Goal: Ask a question: Seek information or help from site administrators or community

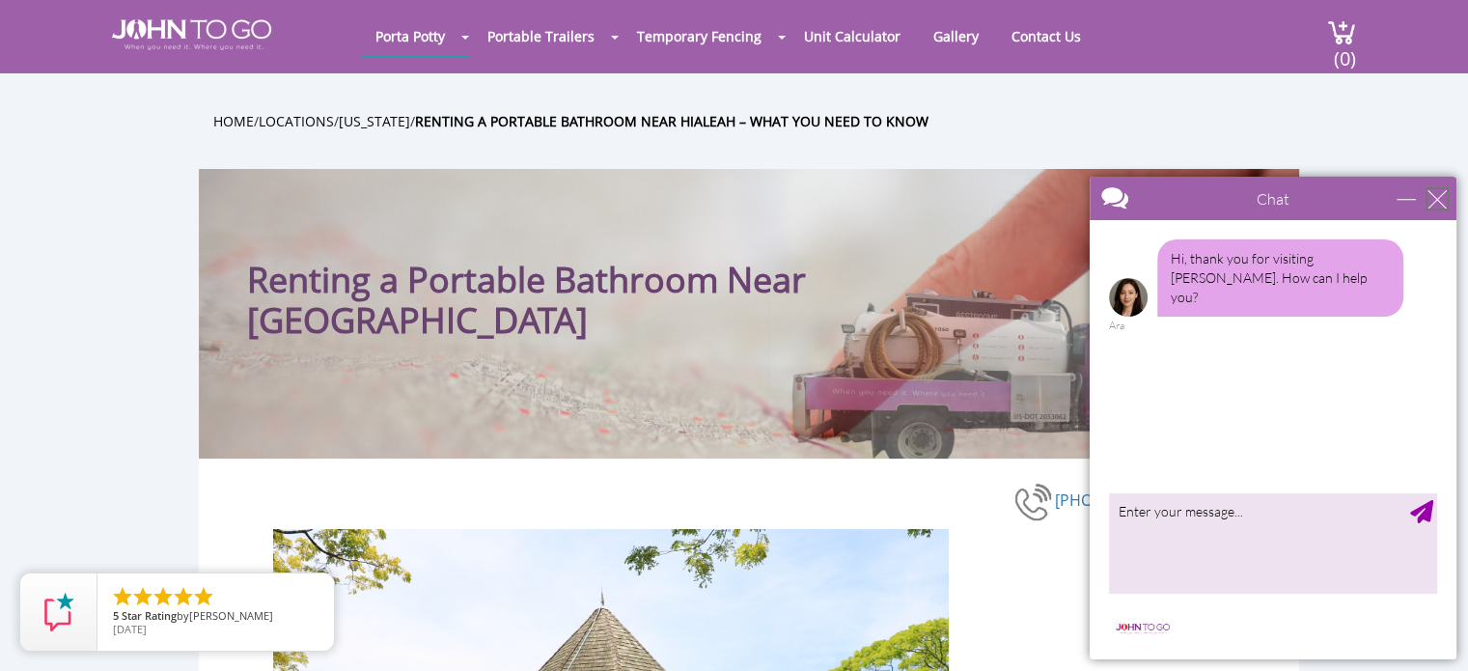
click at [1440, 200] on div "close" at bounding box center [1436, 198] width 19 height 19
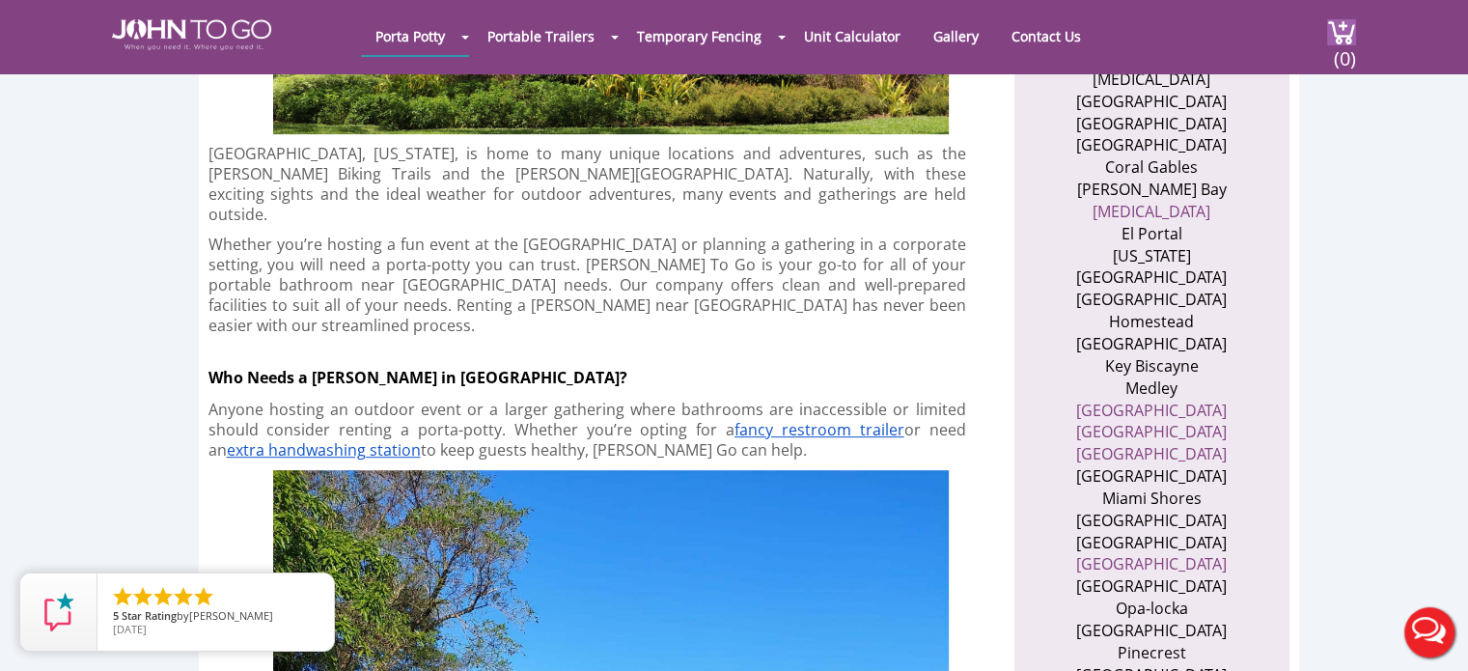
scroll to position [675, 0]
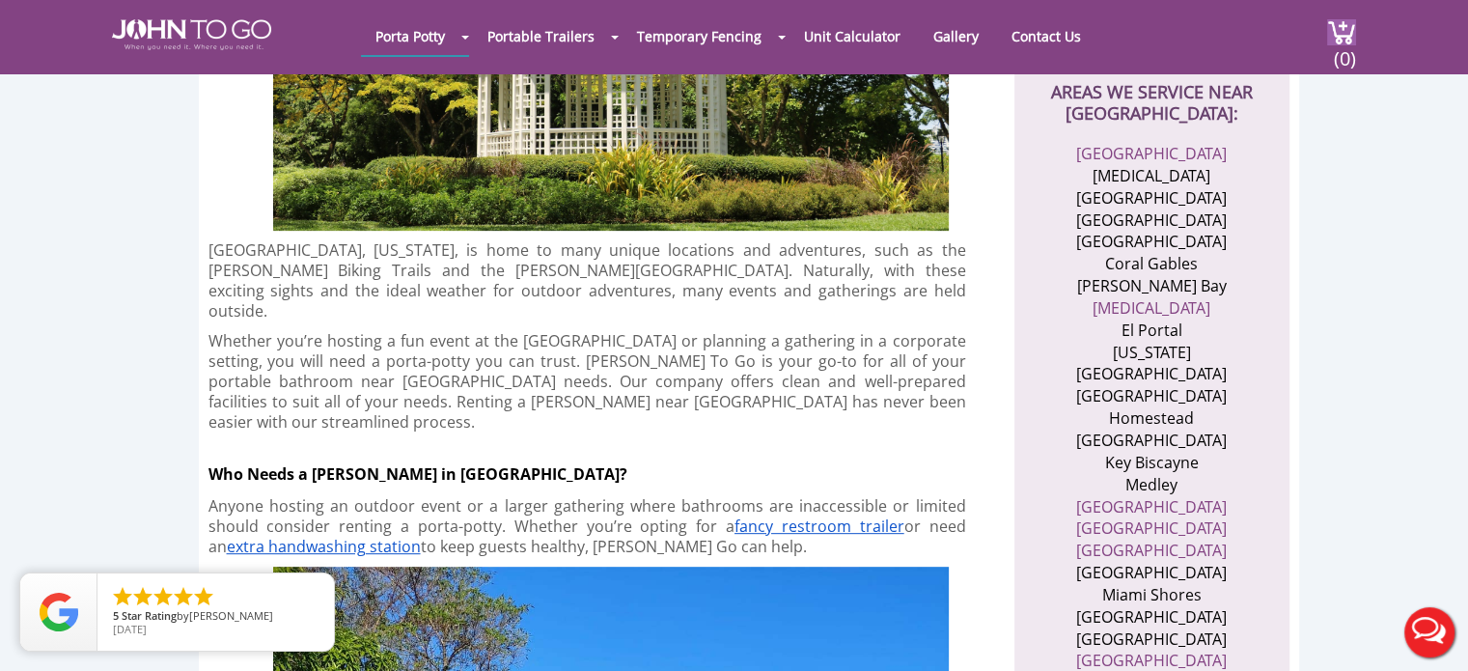
click at [1143, 407] on li "Homestead" at bounding box center [1152, 418] width 188 height 22
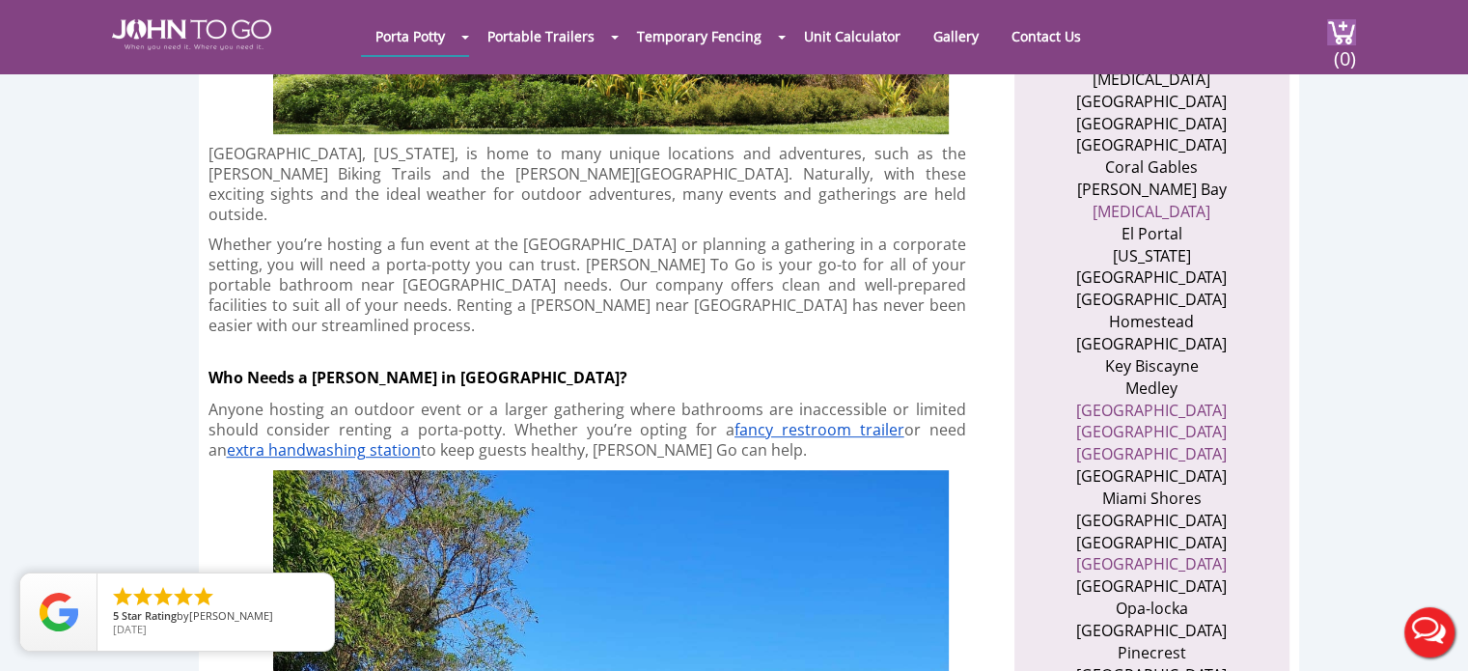
scroll to position [579, 0]
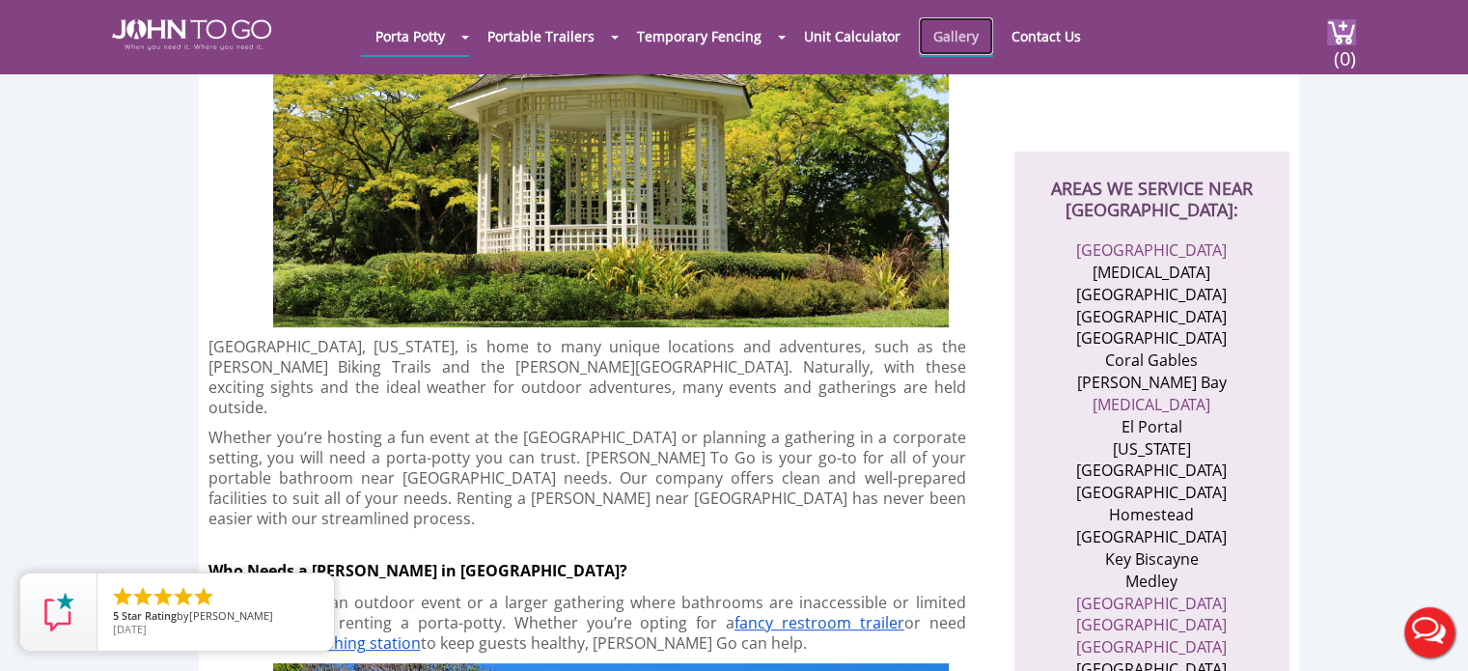
click at [950, 34] on link "Gallery" at bounding box center [956, 36] width 74 height 38
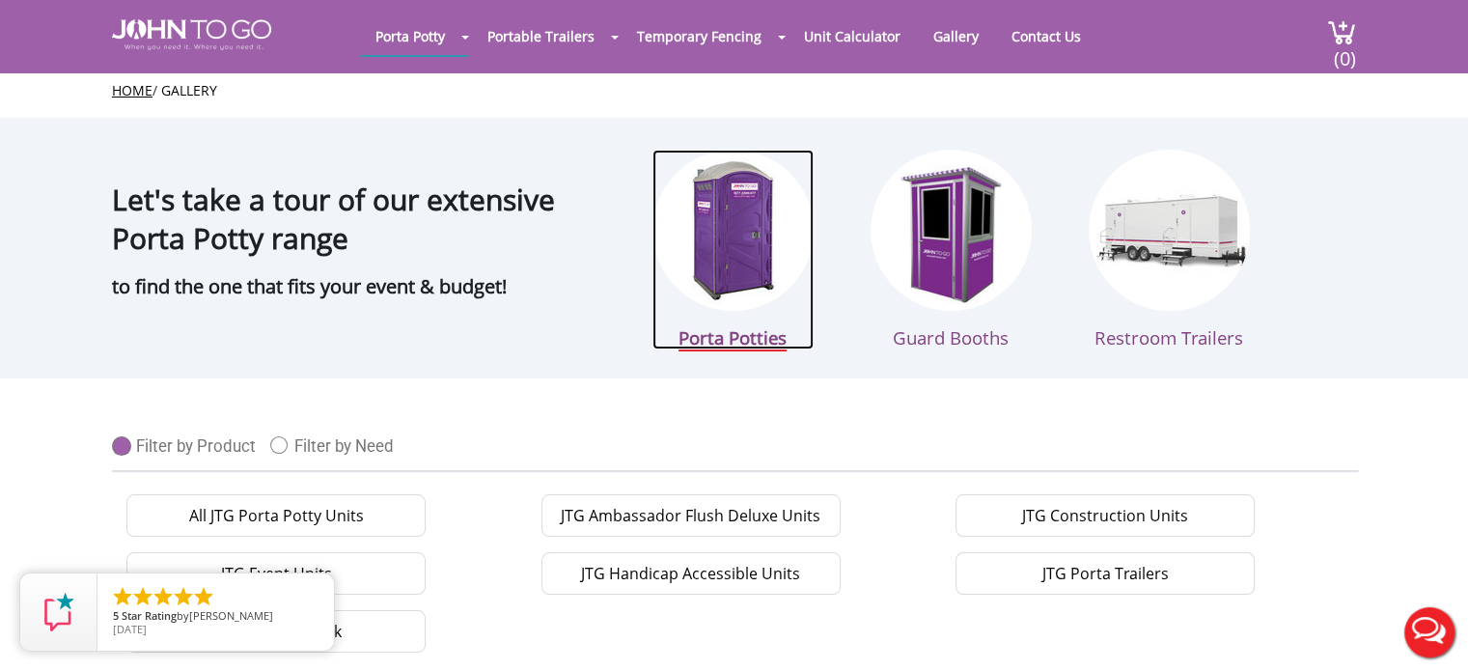
click at [719, 221] on img at bounding box center [732, 230] width 161 height 161
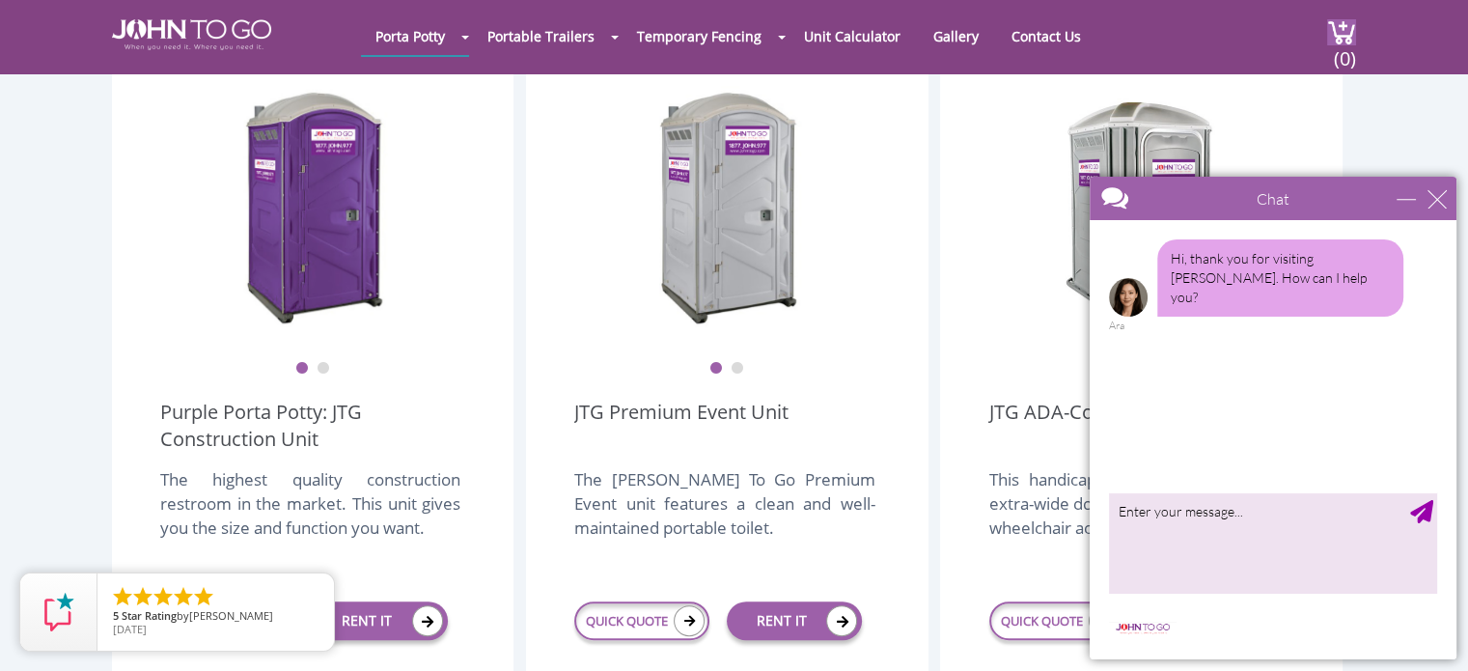
scroll to position [482, 0]
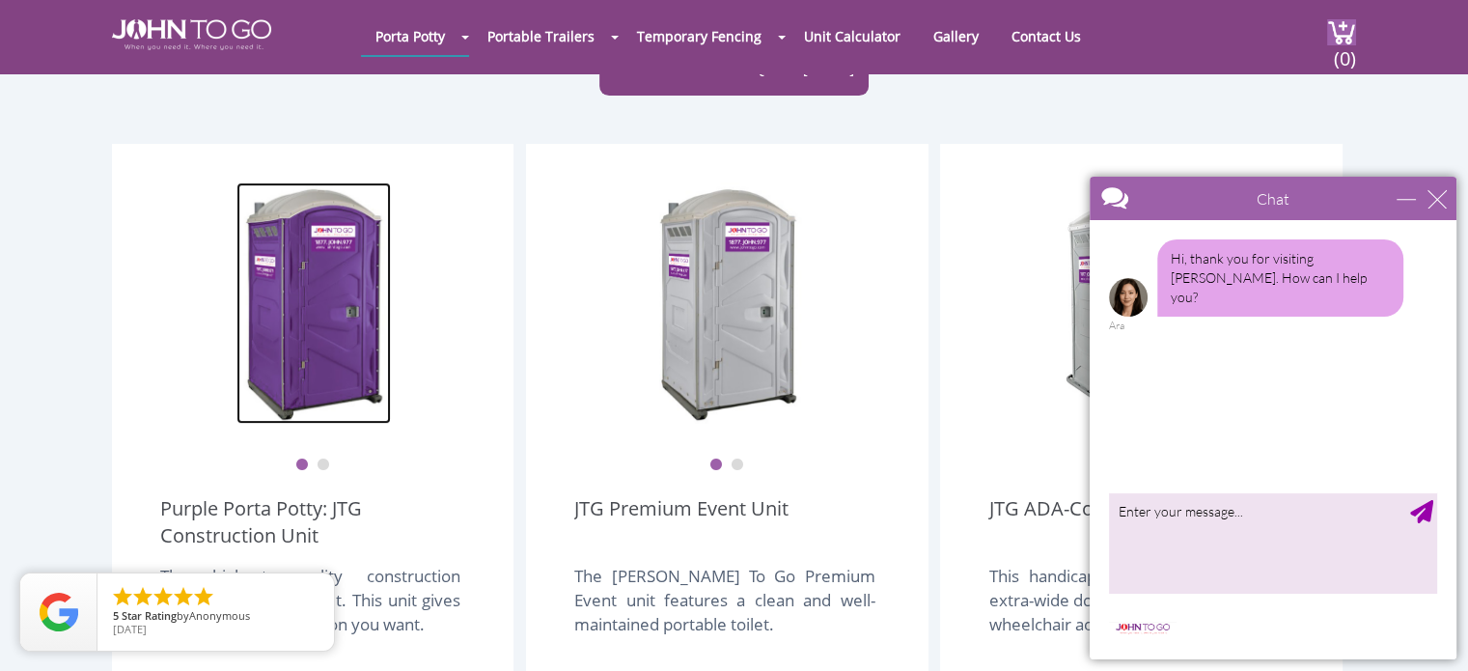
click at [338, 234] on img at bounding box center [313, 302] width 154 height 241
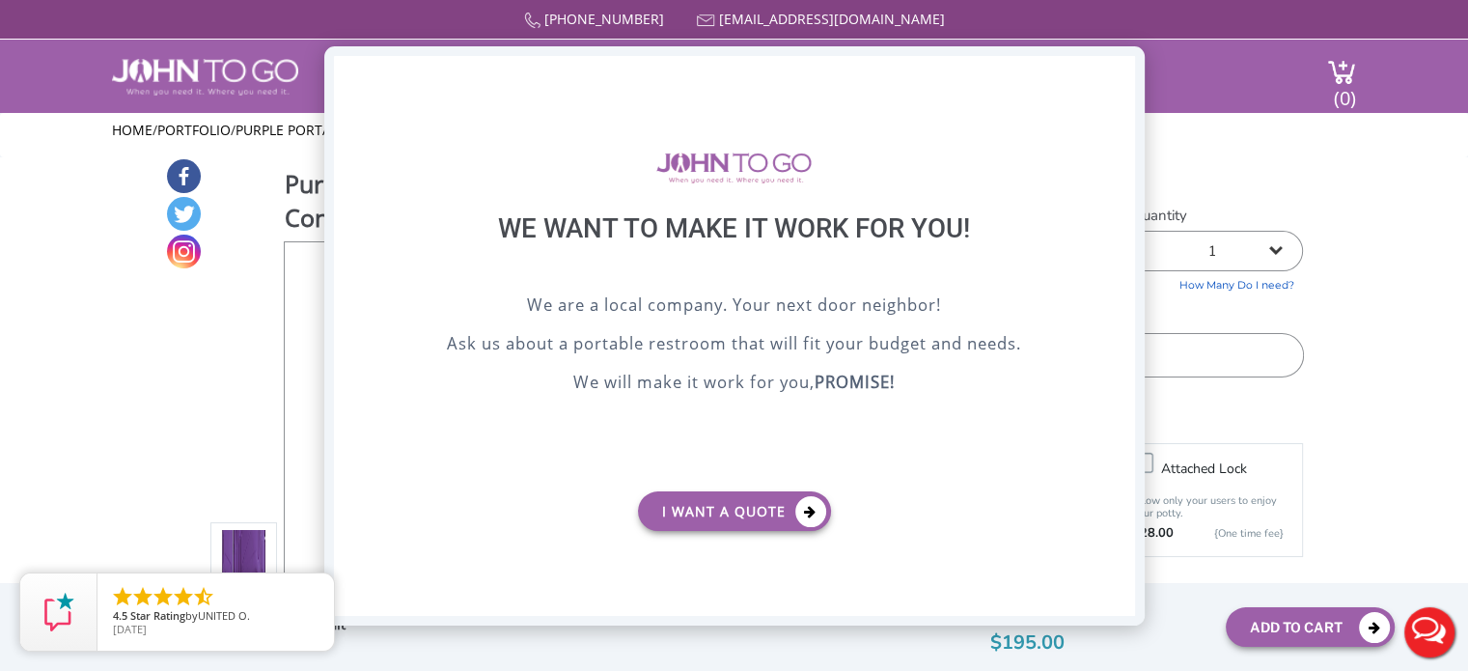
click at [1114, 76] on div "X" at bounding box center [1119, 72] width 30 height 33
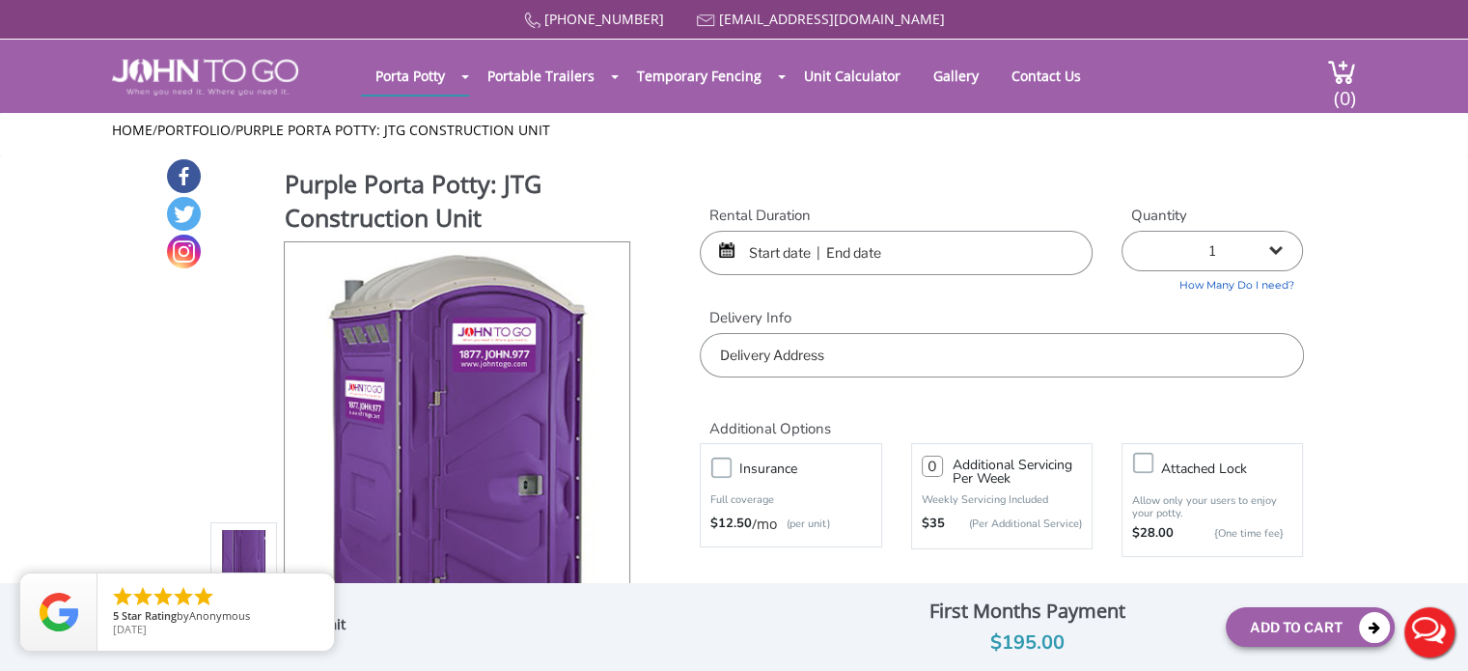
scroll to position [193, 0]
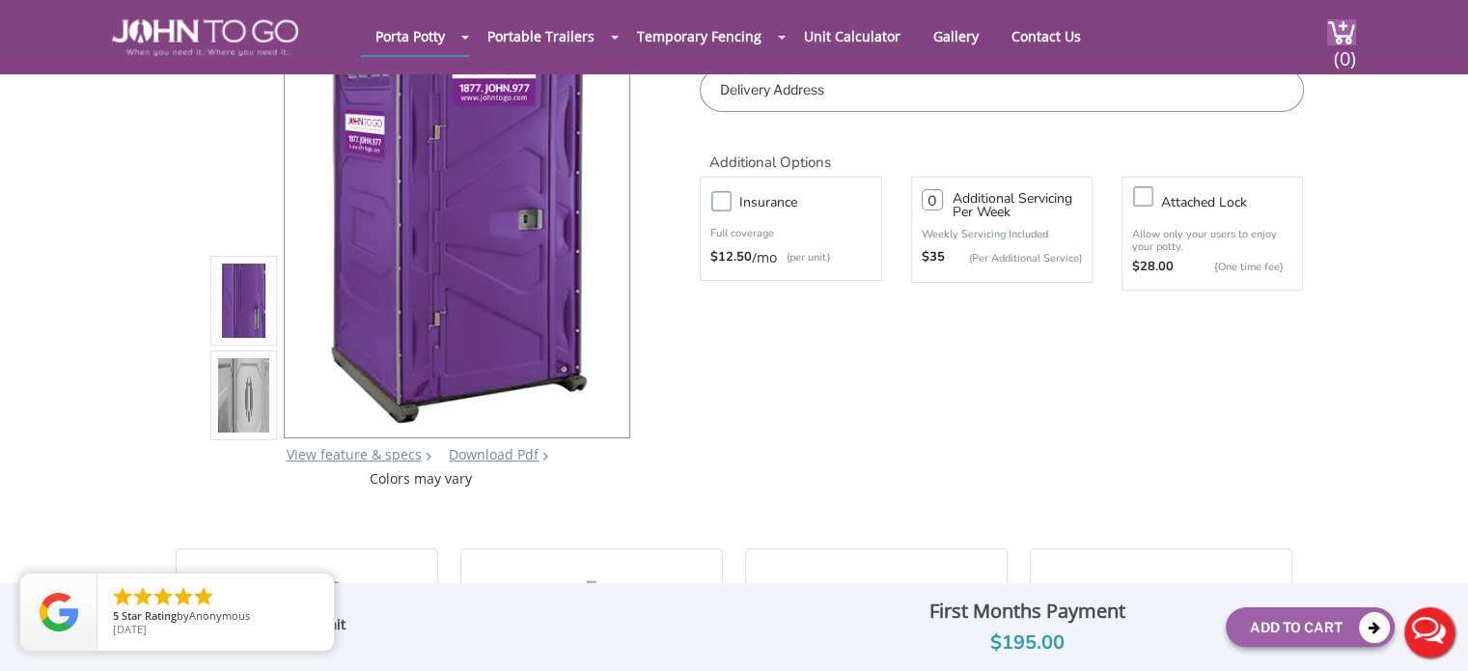
click at [255, 413] on img at bounding box center [244, 397] width 52 height 454
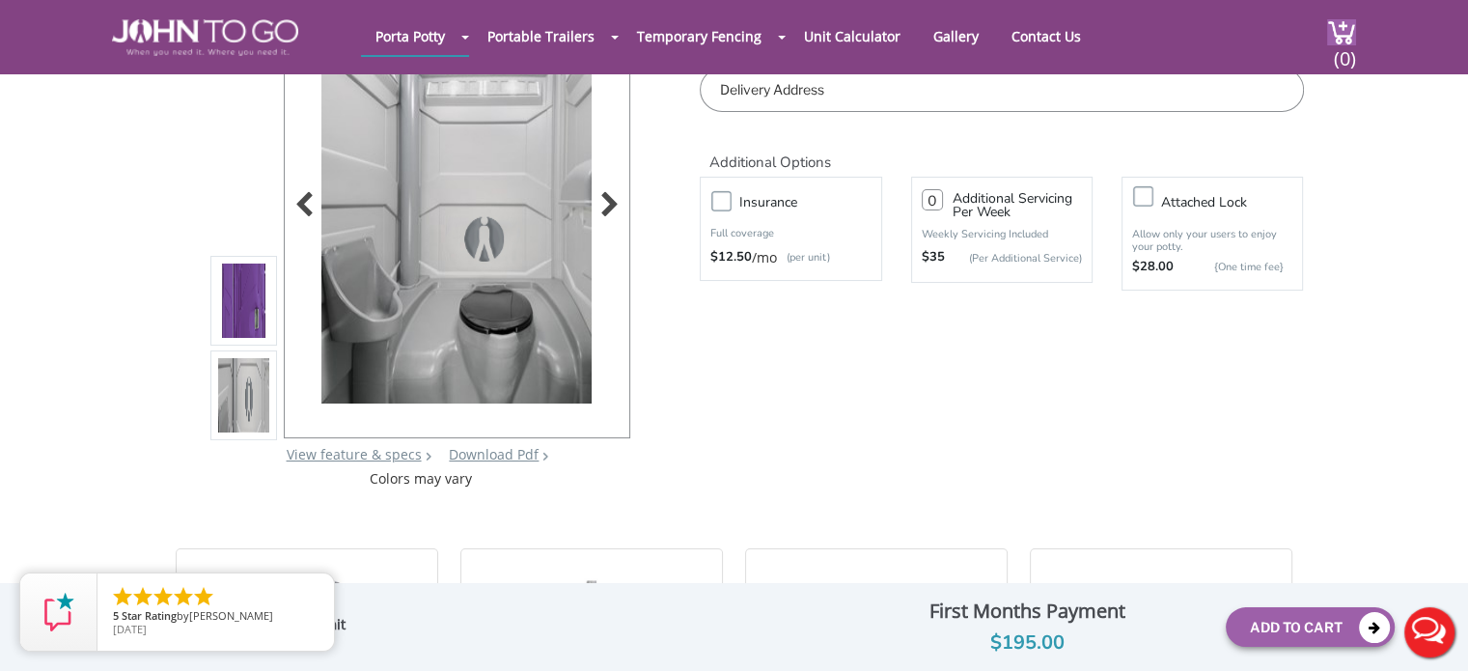
scroll to position [0, 0]
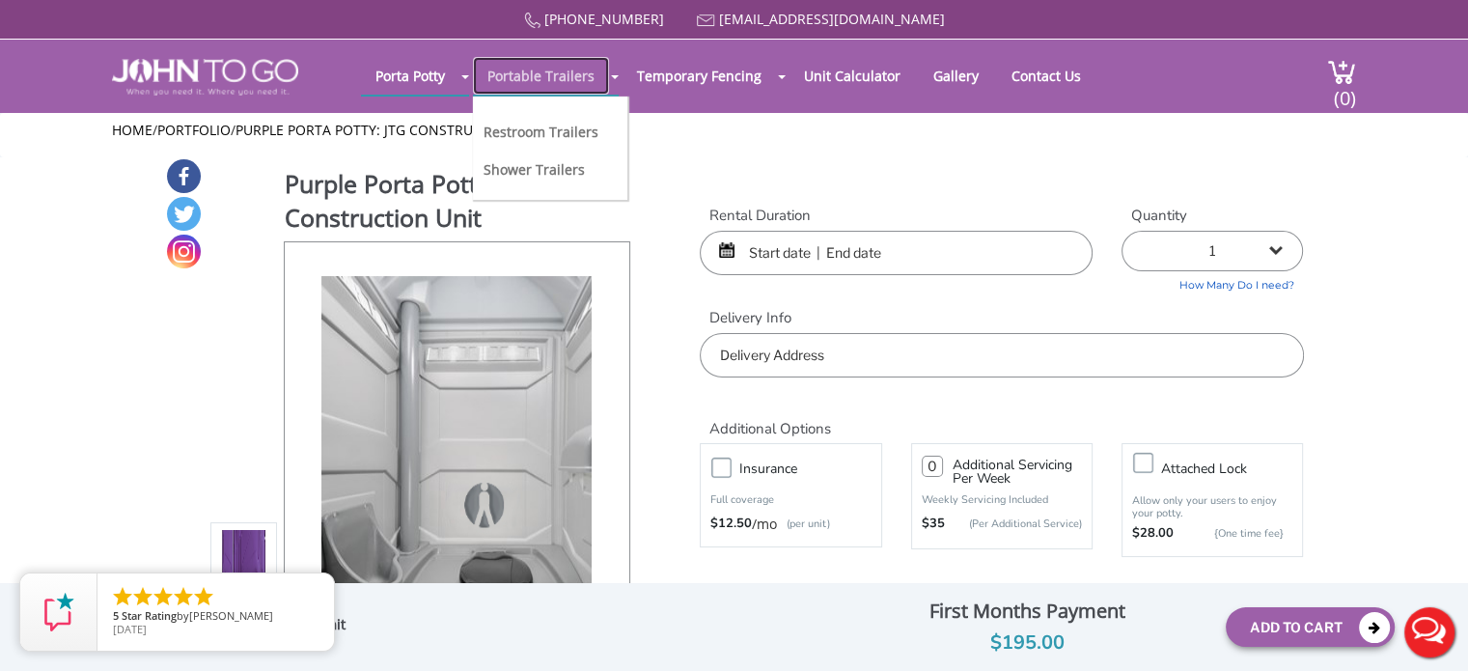
click at [562, 81] on link "Portable Trailers" at bounding box center [541, 76] width 136 height 38
click at [1007, 69] on link "Contact Us" at bounding box center [1046, 76] width 98 height 38
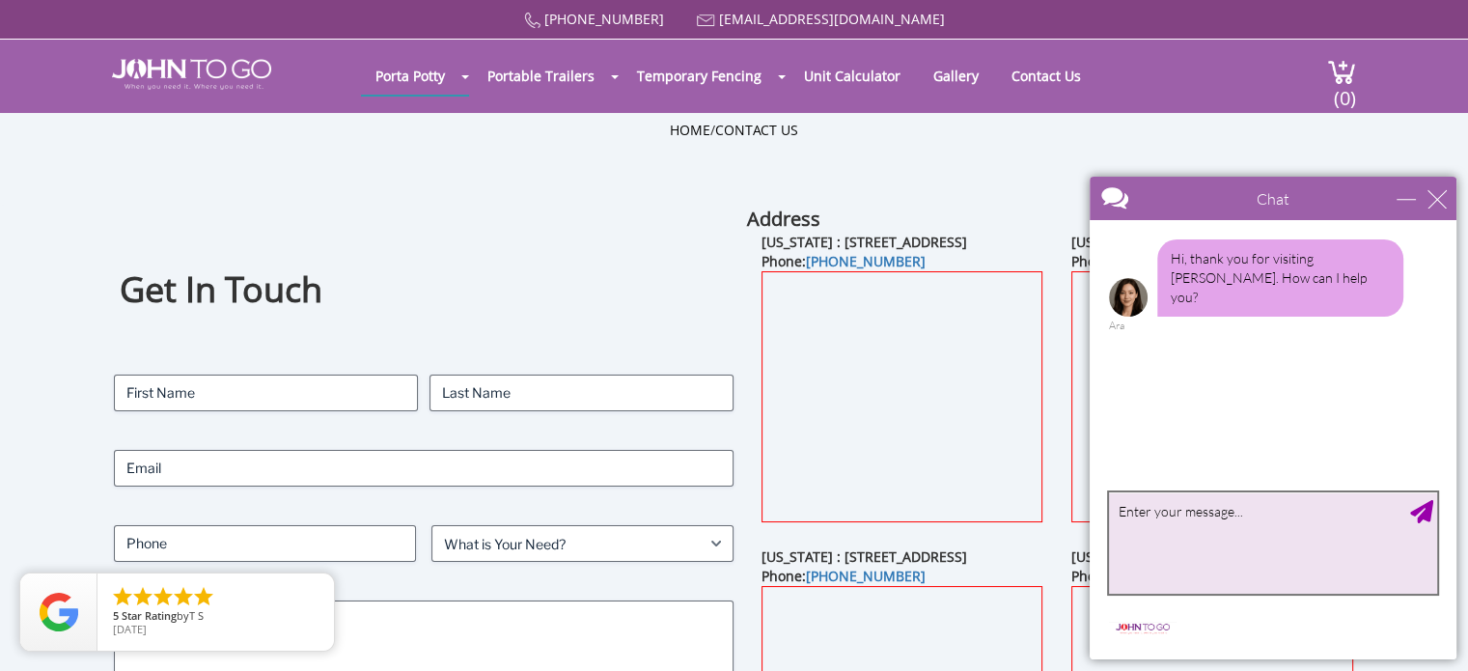
click at [1148, 527] on textarea "type your message" at bounding box center [1273, 542] width 328 height 101
type textarea "Hi"
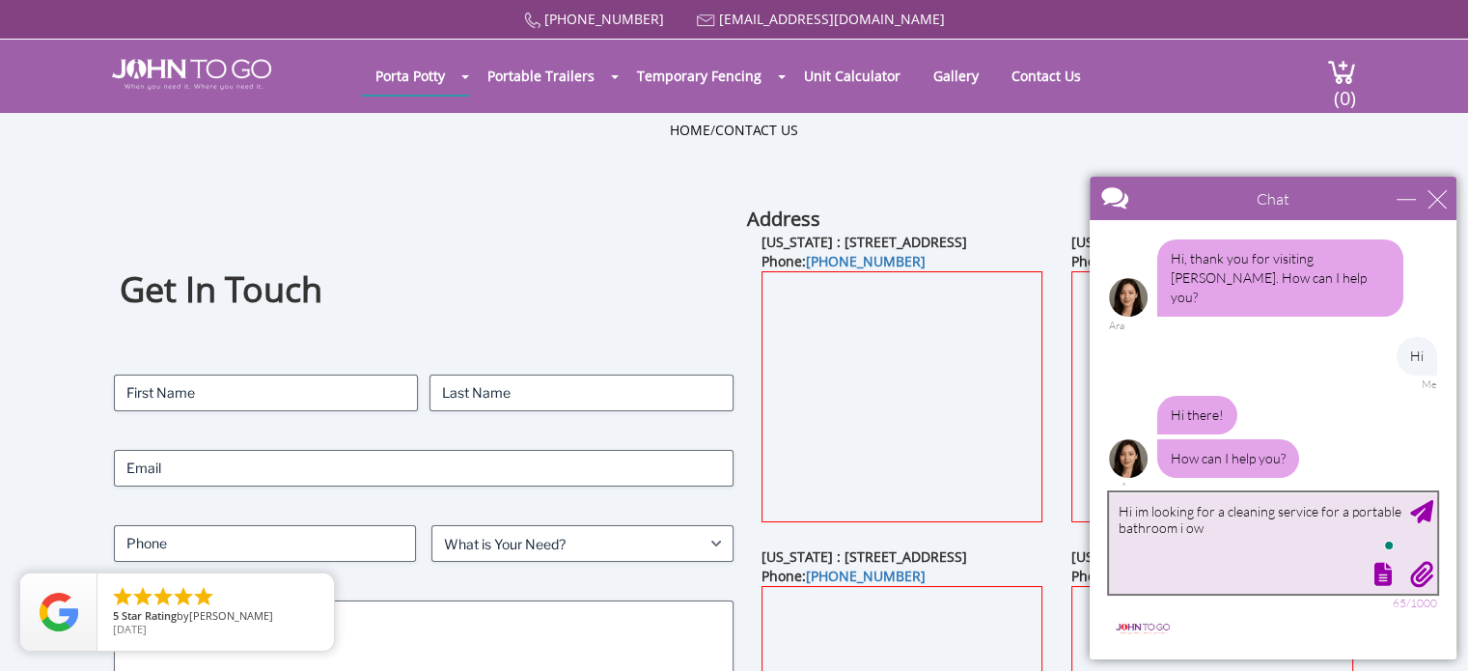
type textarea "Hi im looking for a cleaning service for a portable bathroom i own"
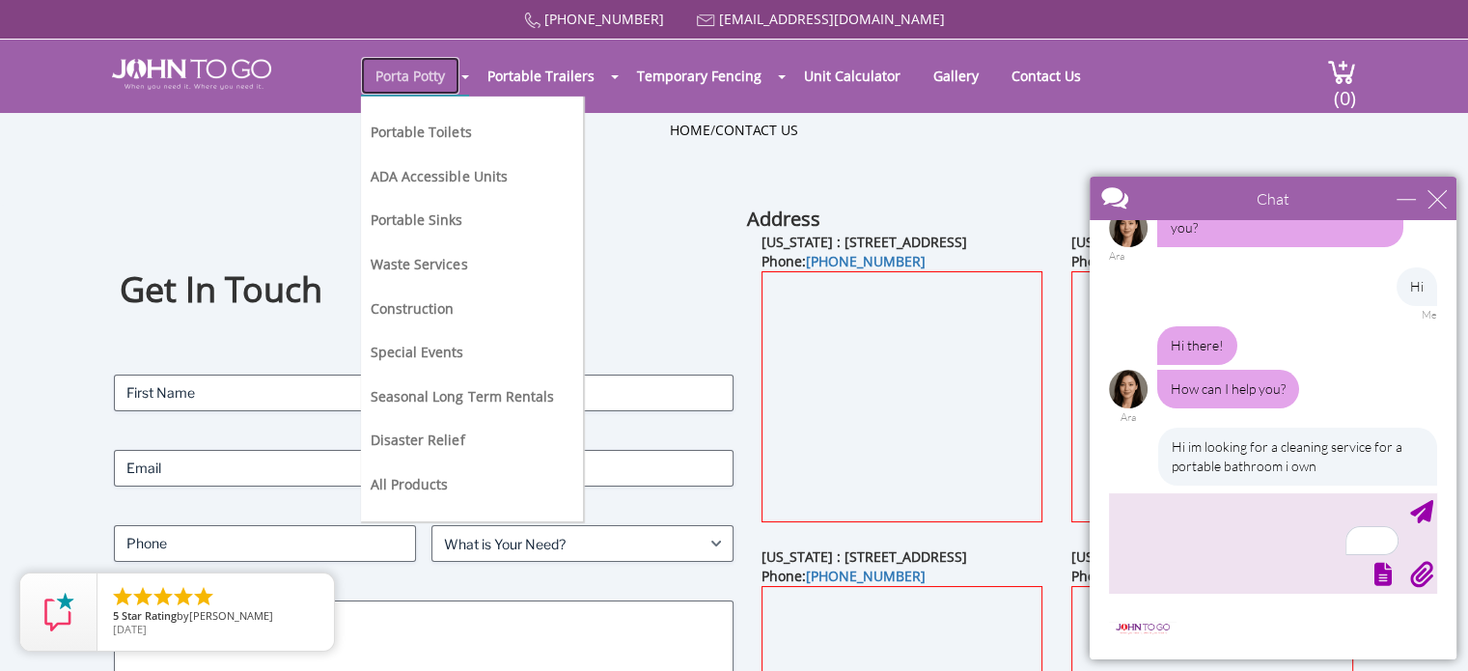
click at [405, 87] on link "Porta Potty" at bounding box center [410, 76] width 98 height 38
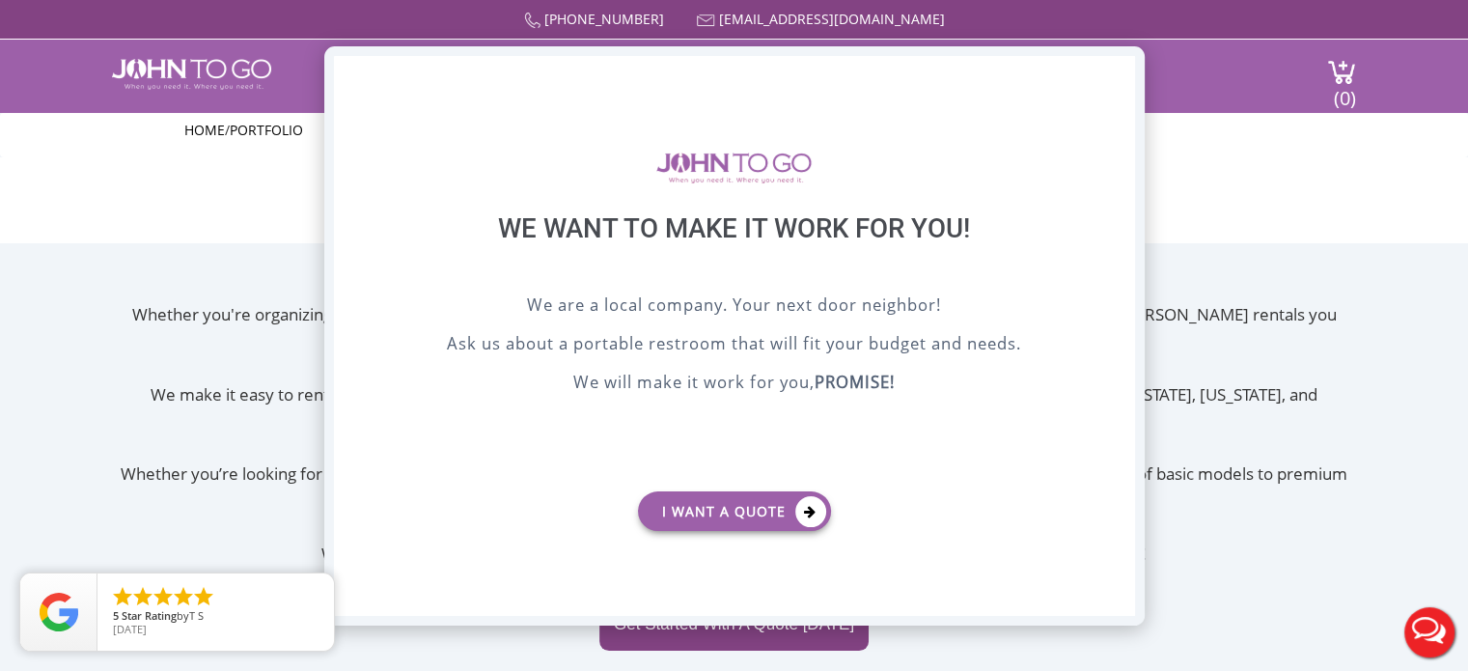
click at [1112, 67] on div "X" at bounding box center [1119, 72] width 30 height 33
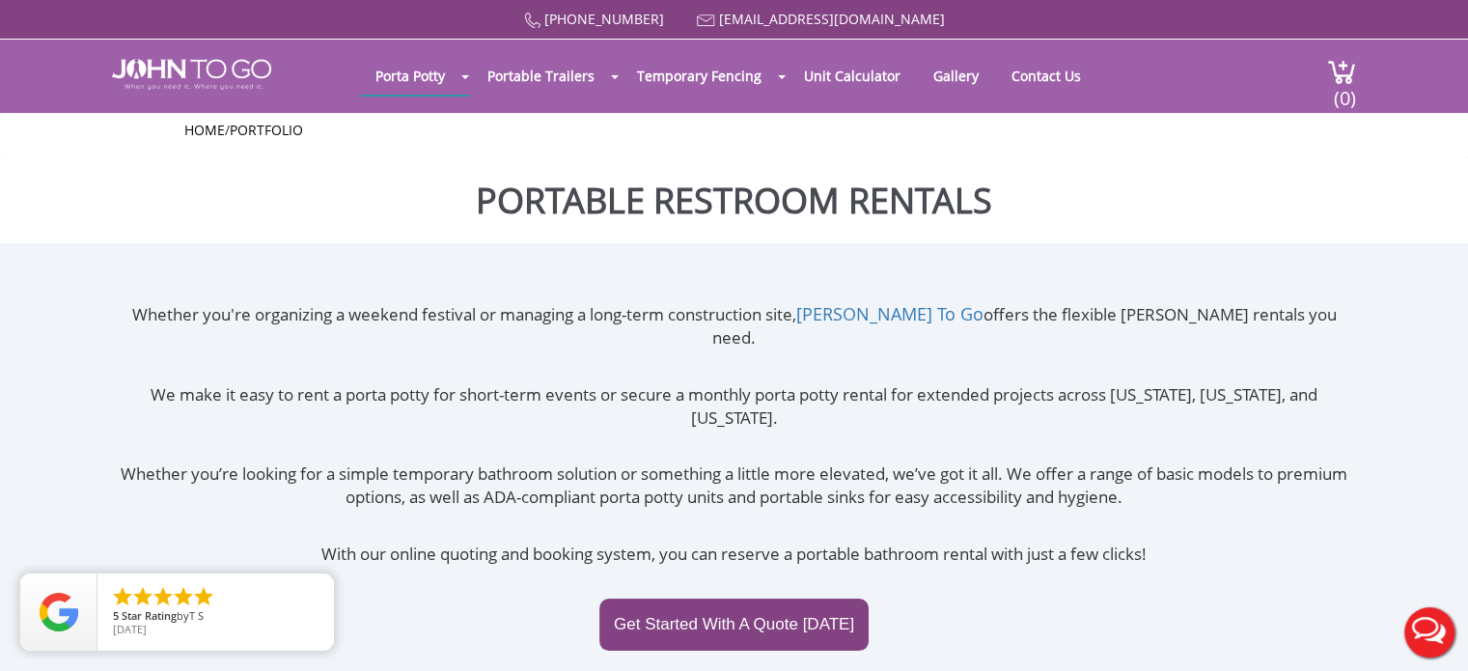
click at [409, 54] on div "Porta Potty Portable Toilets ADA Accessible Units Portable Sinks Waste Services…" at bounding box center [808, 73] width 895 height 67
click at [394, 49] on div "Porta Potty Portable Toilets ADA Accessible Units Portable Sinks Waste Services…" at bounding box center [808, 73] width 895 height 67
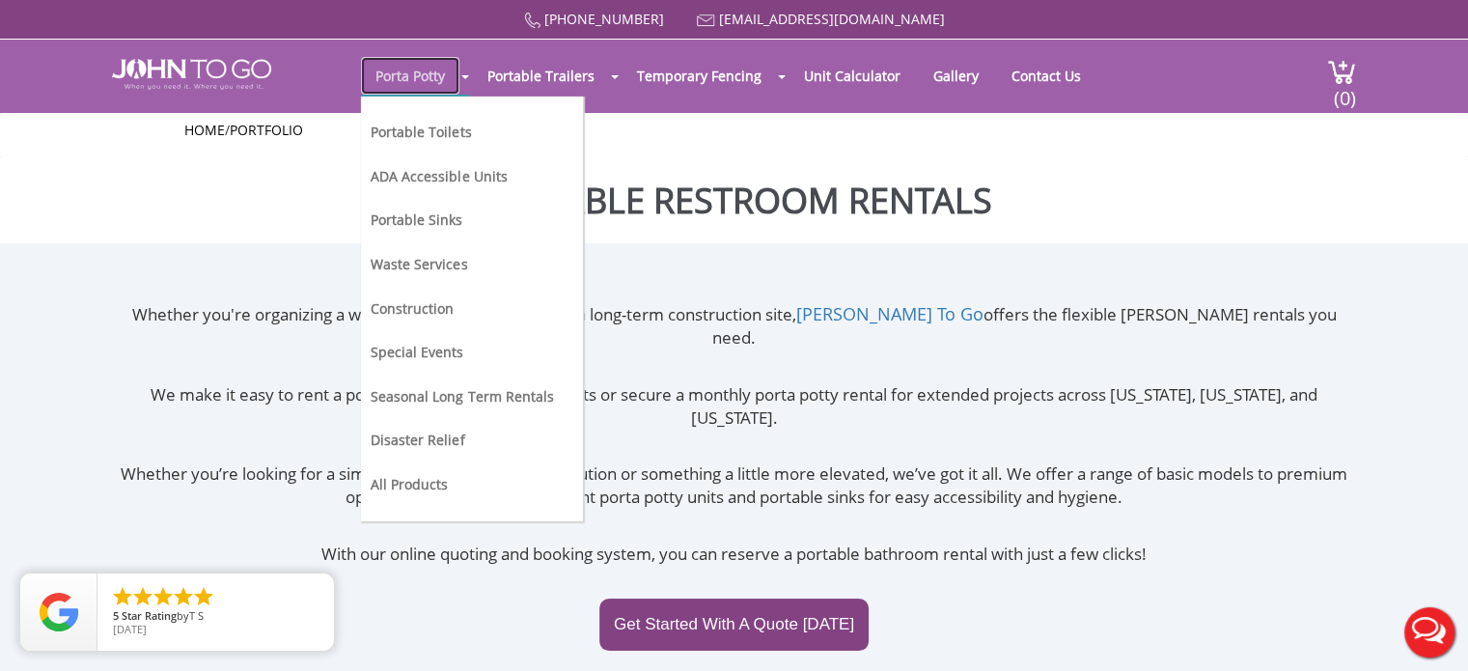
click at [401, 78] on link "Porta Potty" at bounding box center [410, 76] width 98 height 38
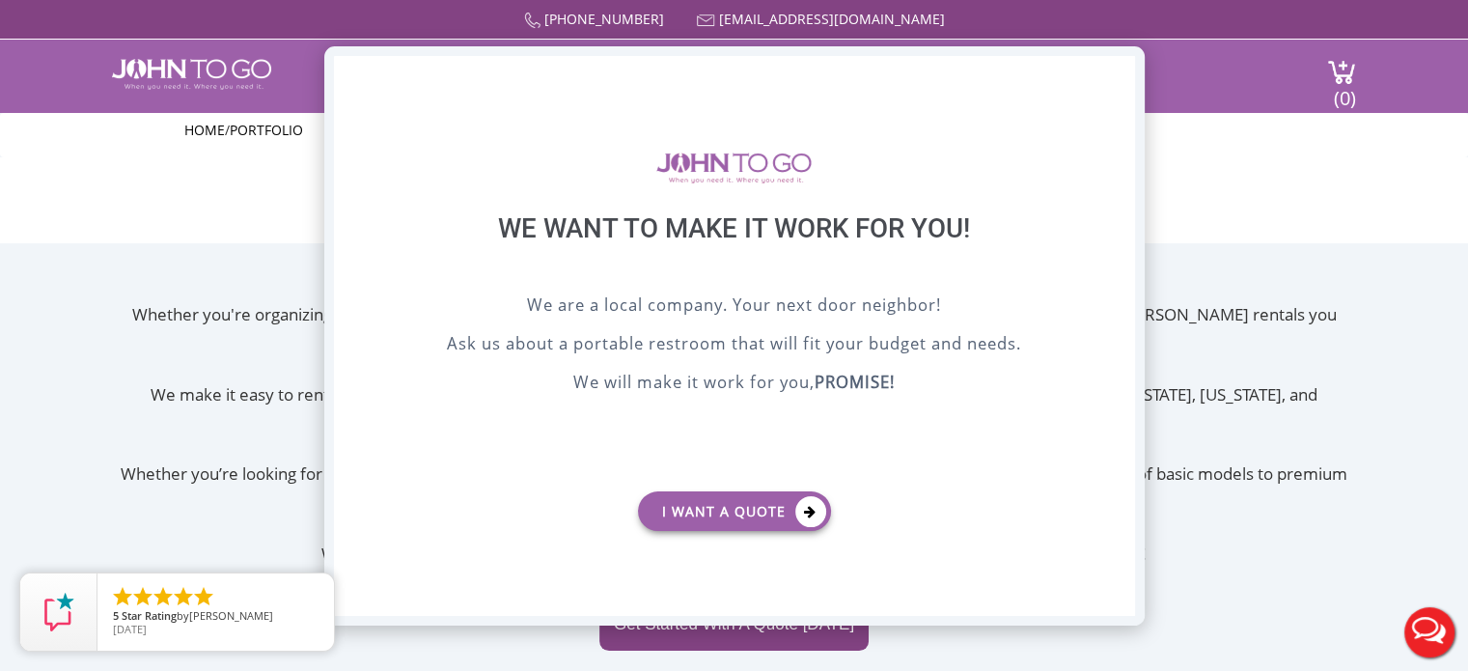
click at [1123, 71] on div "X" at bounding box center [1119, 72] width 30 height 33
